Goal: Find specific page/section: Find specific page/section

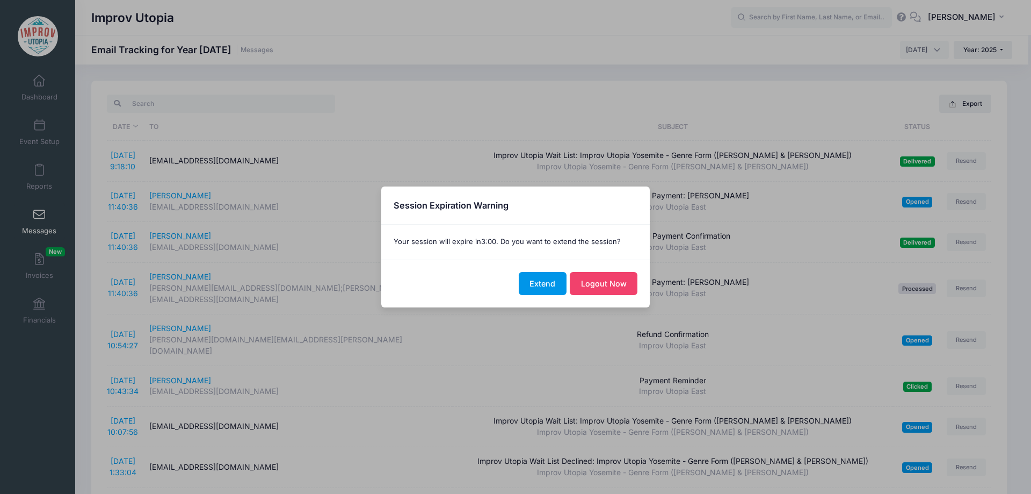
click at [545, 278] on button "Extend" at bounding box center [543, 283] width 48 height 23
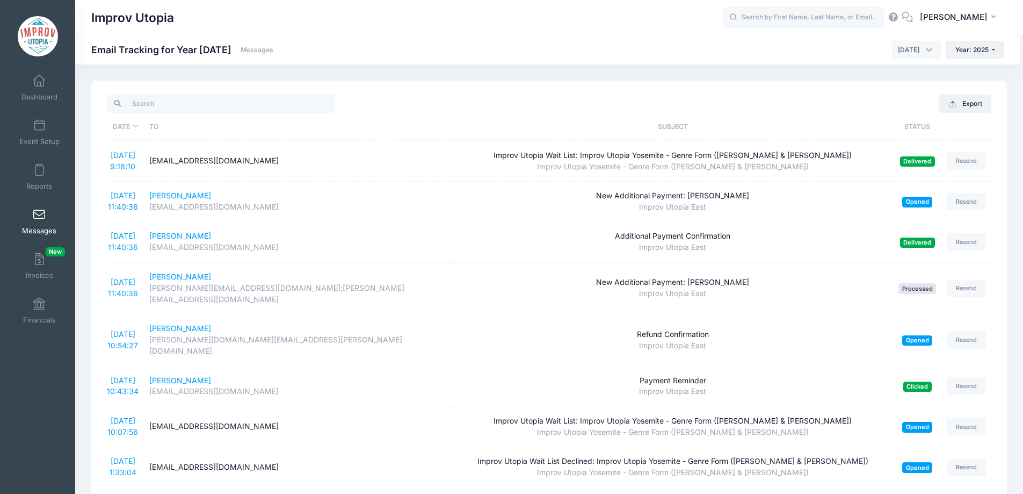
click at [39, 213] on span at bounding box center [39, 215] width 0 height 12
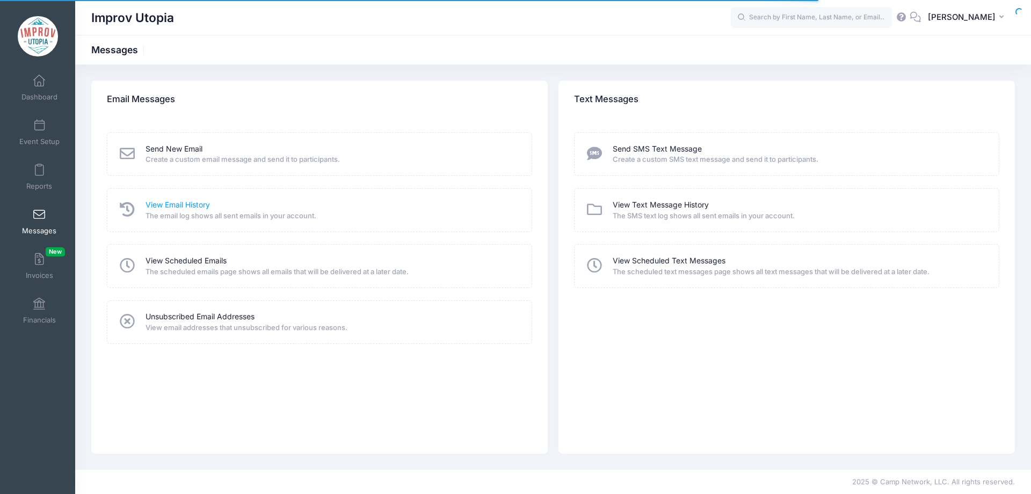
click at [198, 202] on link "View Email History" at bounding box center [178, 204] width 64 height 11
